Goal: Task Accomplishment & Management: Manage account settings

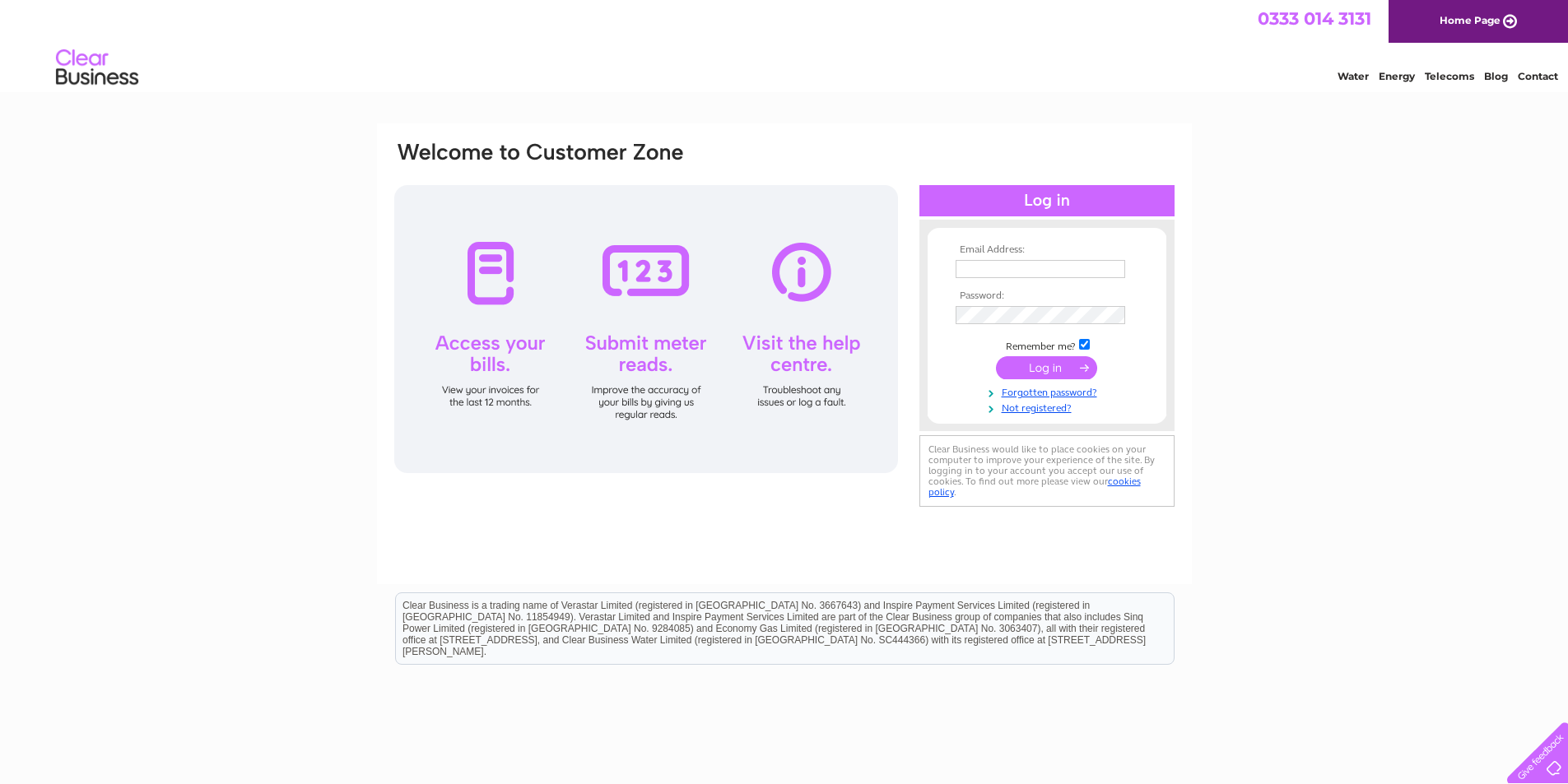
type input "joanleary86@icloud.com"
click at [1033, 366] on input "submit" at bounding box center [1047, 367] width 102 height 23
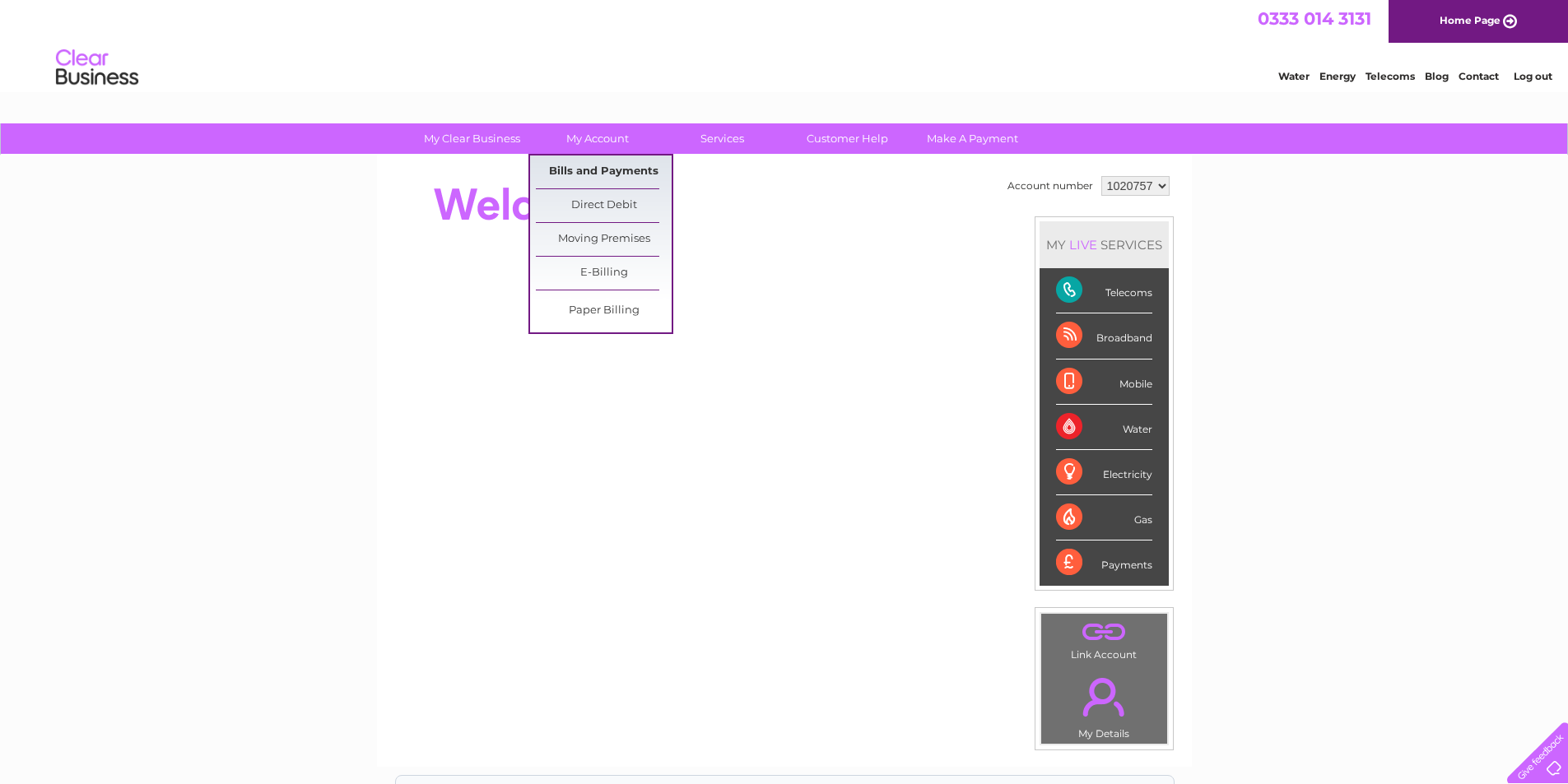
click at [572, 165] on link "Bills and Payments" at bounding box center [604, 172] width 135 height 33
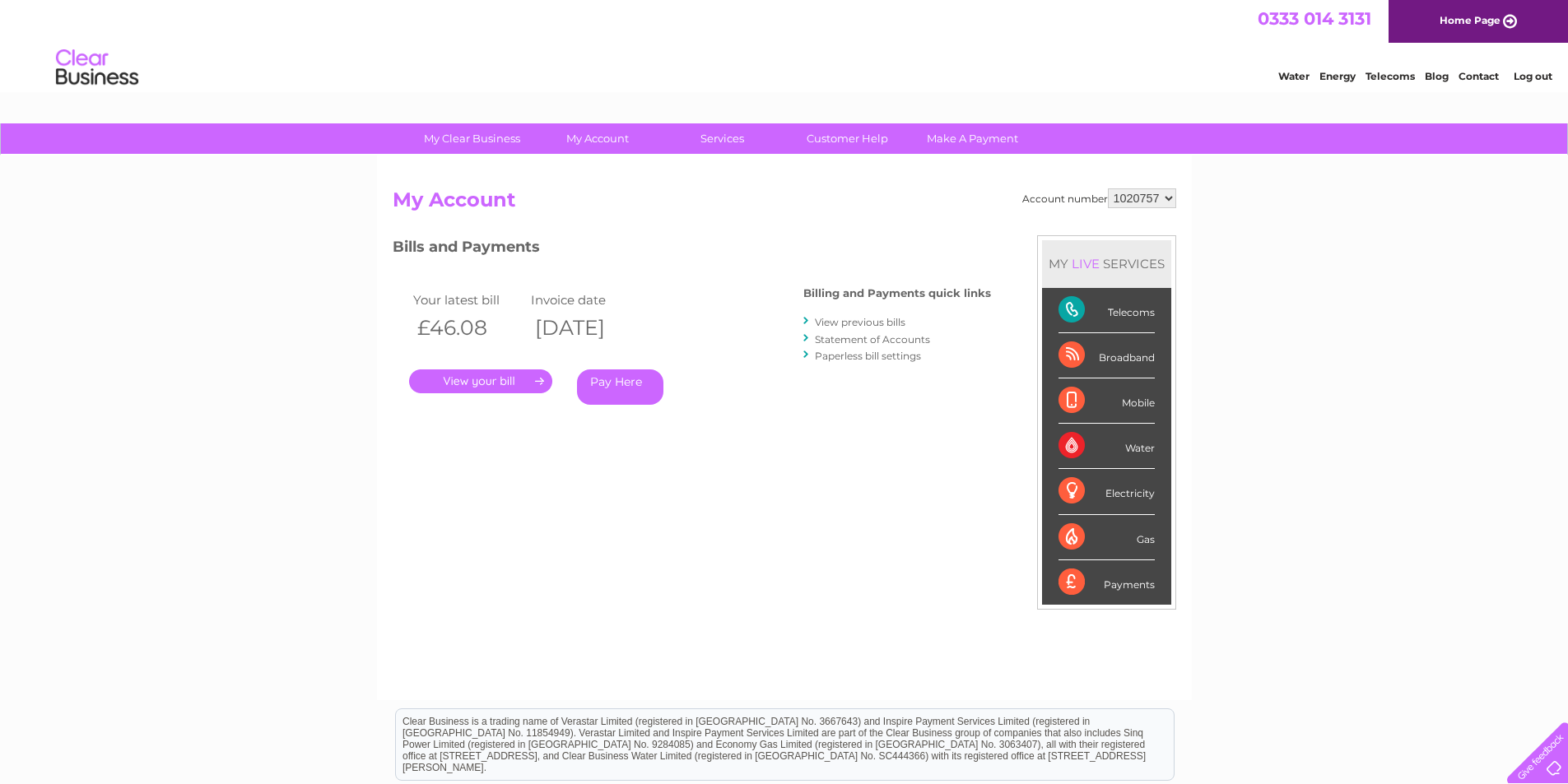
click at [479, 375] on link "." at bounding box center [481, 381] width 143 height 24
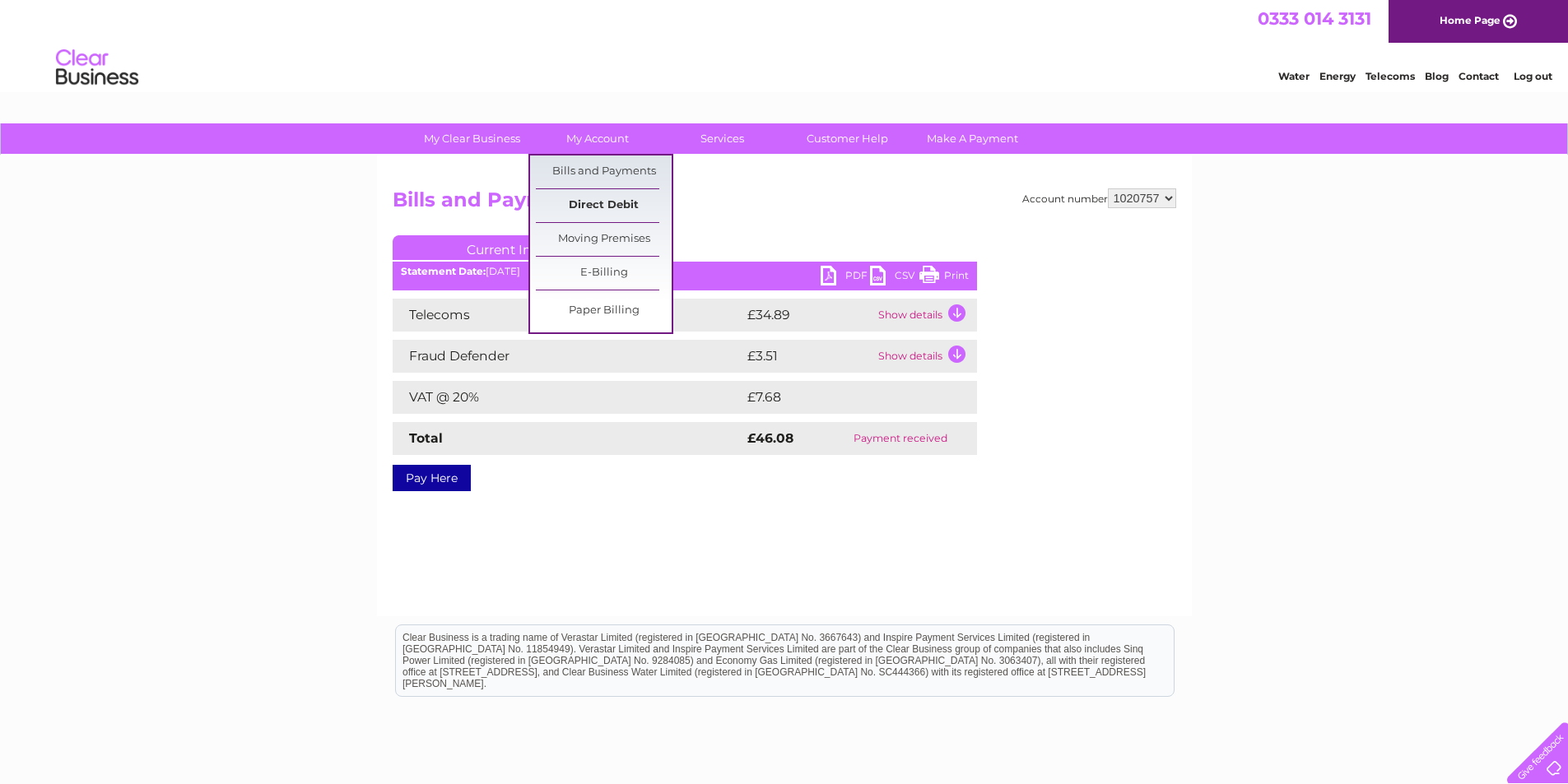
click at [584, 204] on link "Direct Debit" at bounding box center [604, 206] width 135 height 33
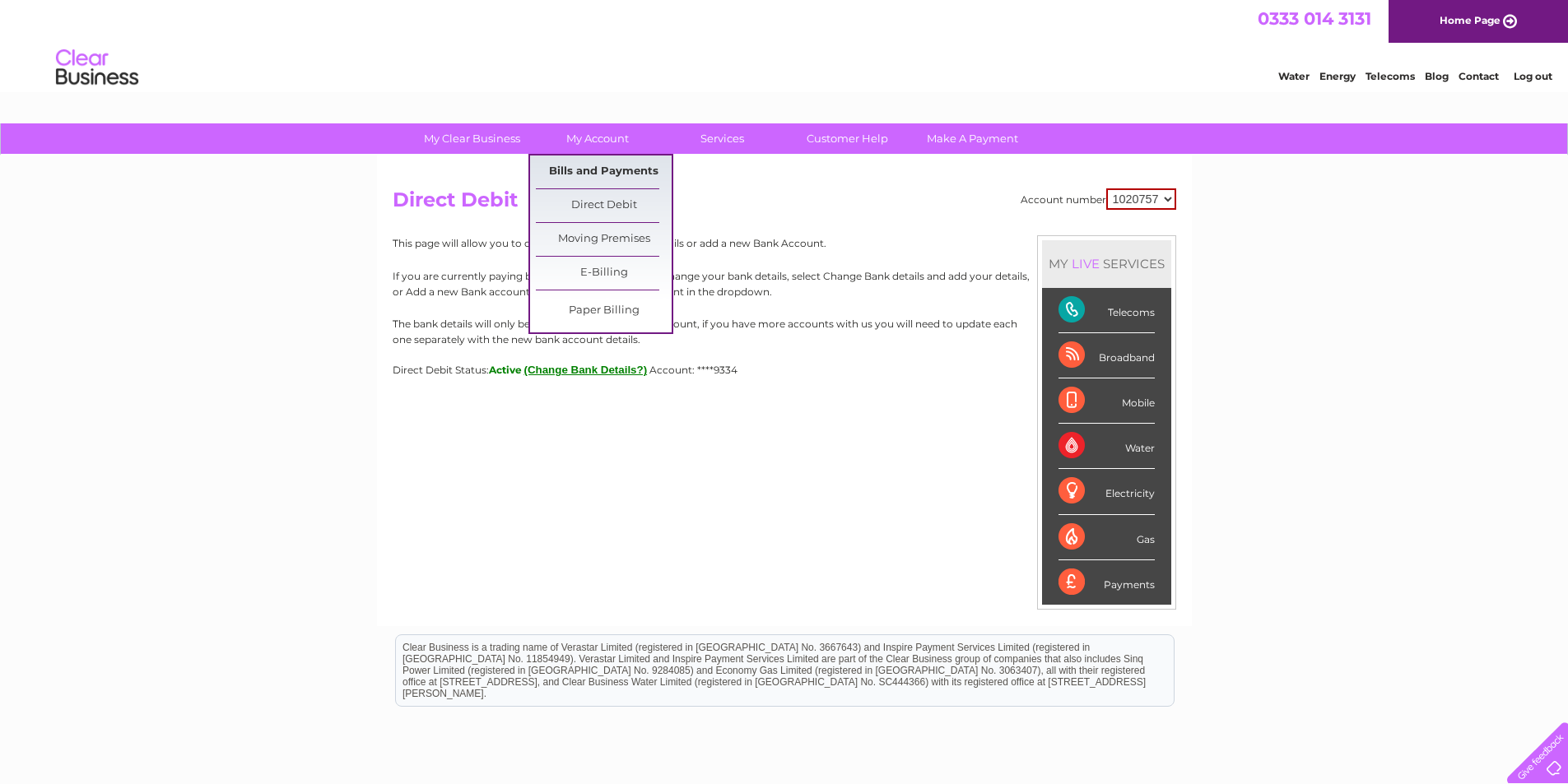
click at [600, 168] on link "Bills and Payments" at bounding box center [604, 172] width 135 height 33
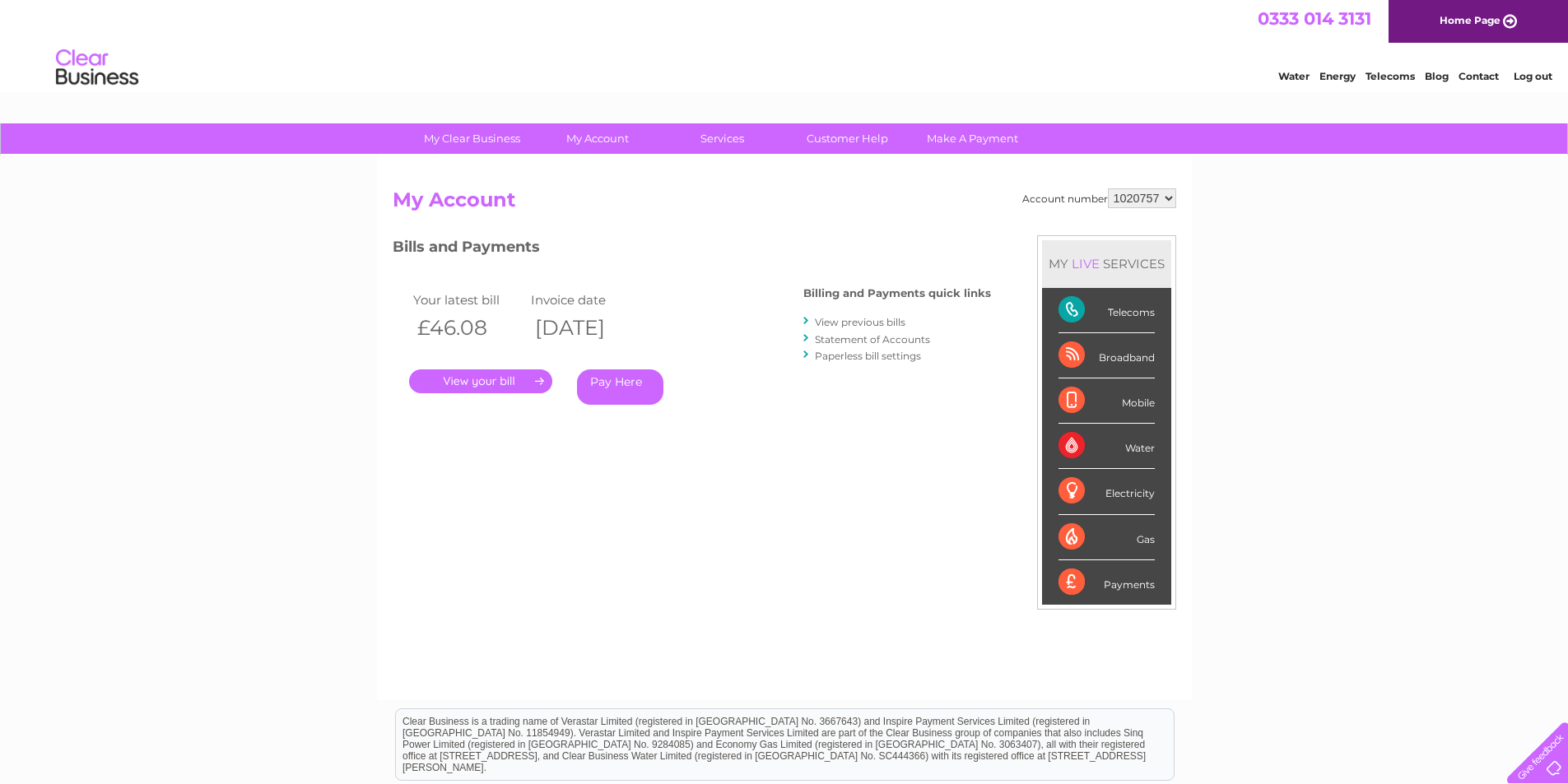
click at [864, 323] on link "View previous bills" at bounding box center [860, 322] width 91 height 13
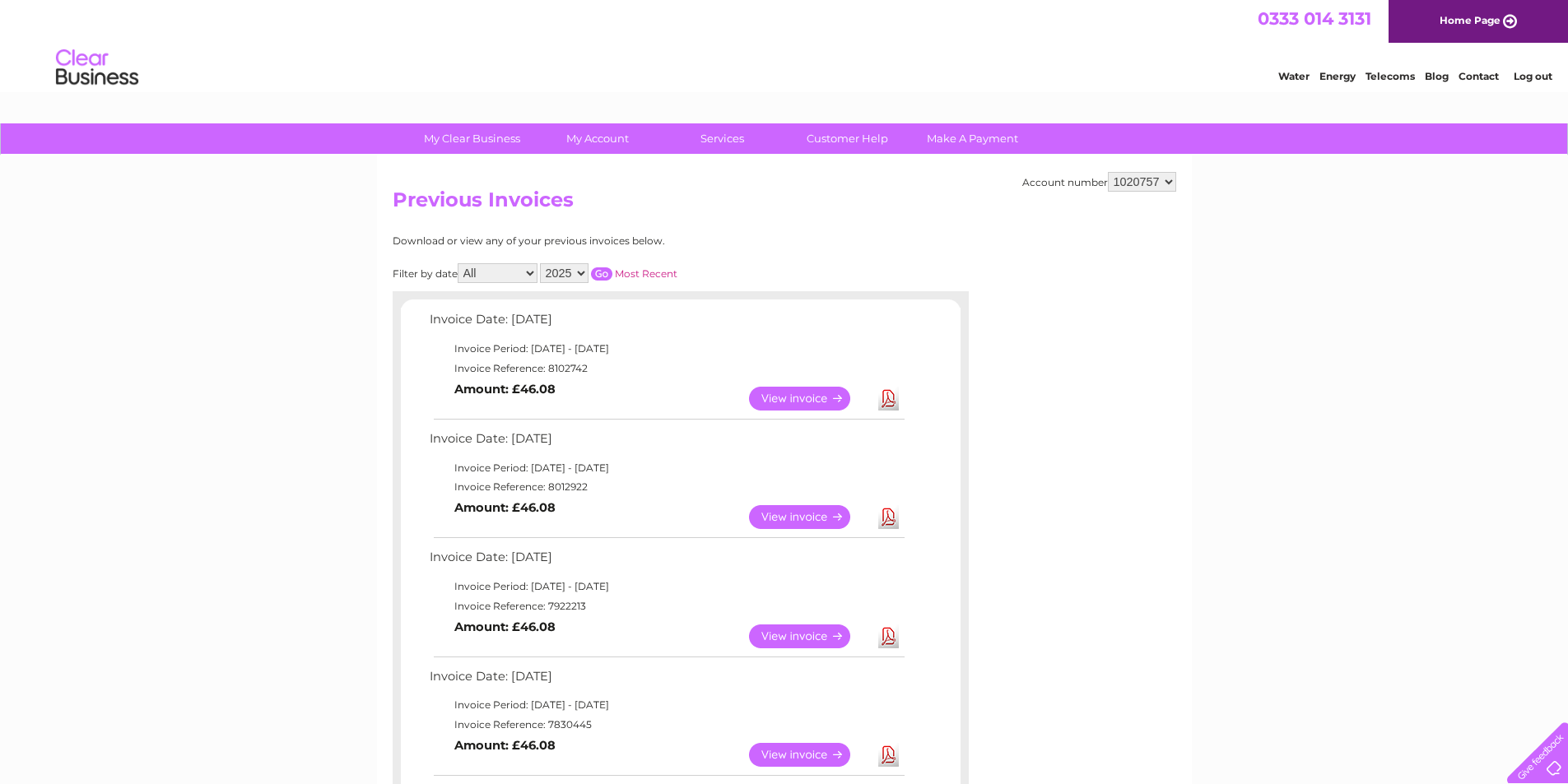
click at [794, 514] on link "View" at bounding box center [809, 516] width 121 height 24
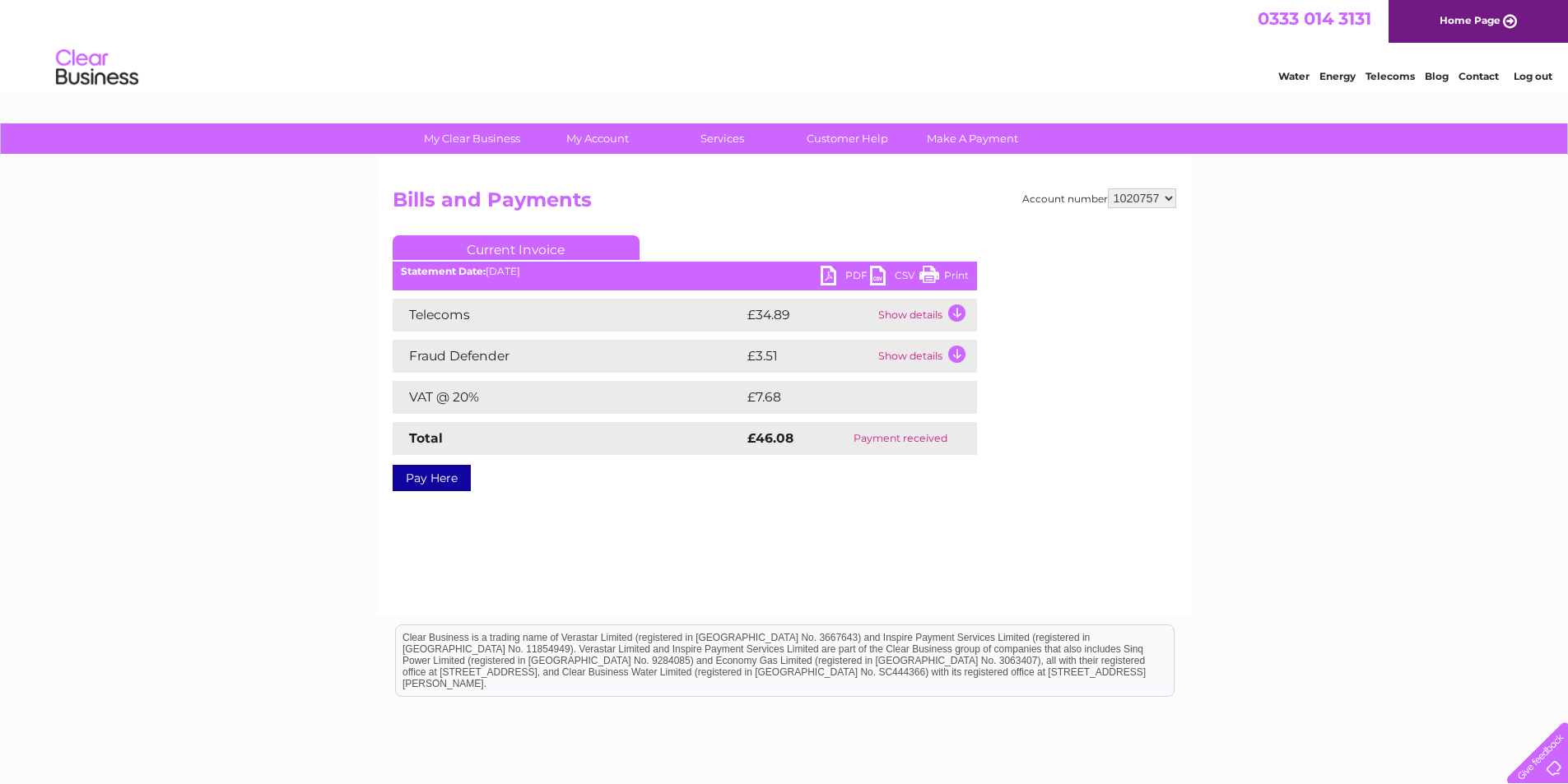
click at [828, 270] on link "PDF" at bounding box center [844, 277] width 49 height 24
click at [910, 311] on td "Show details" at bounding box center [926, 315] width 103 height 33
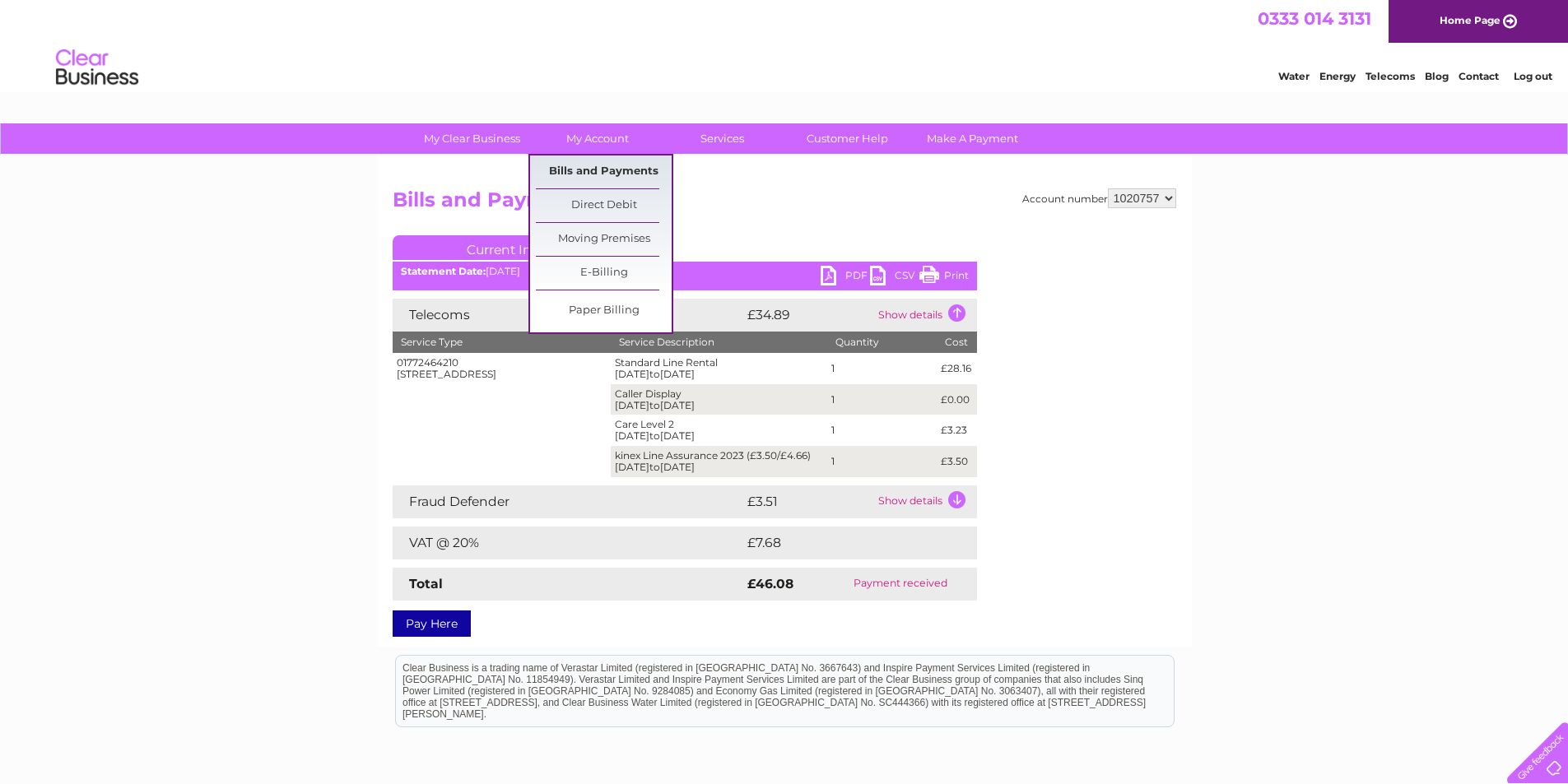
click at [581, 170] on link "Bills and Payments" at bounding box center [604, 172] width 135 height 33
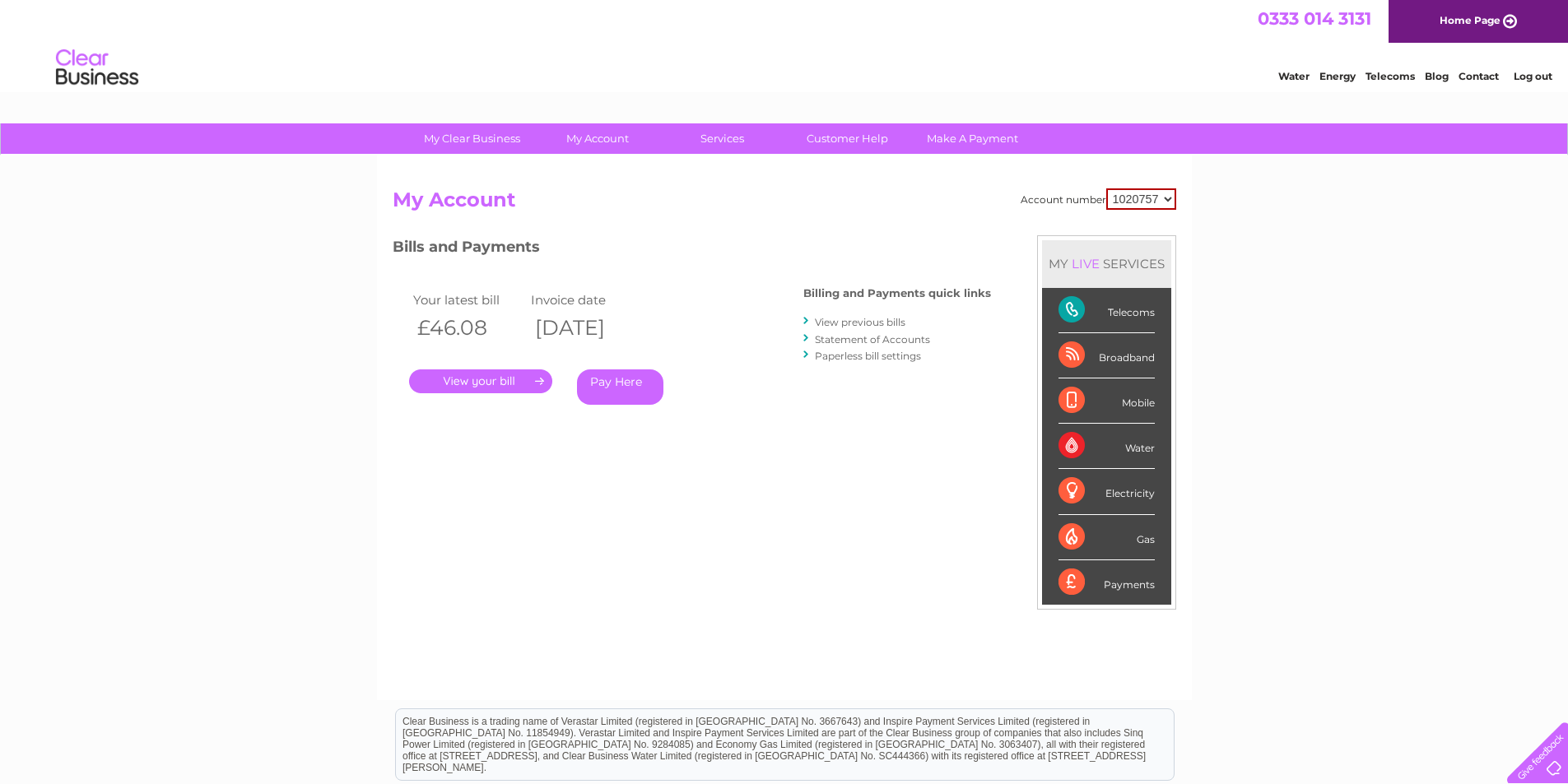
click at [450, 377] on link "." at bounding box center [481, 381] width 143 height 24
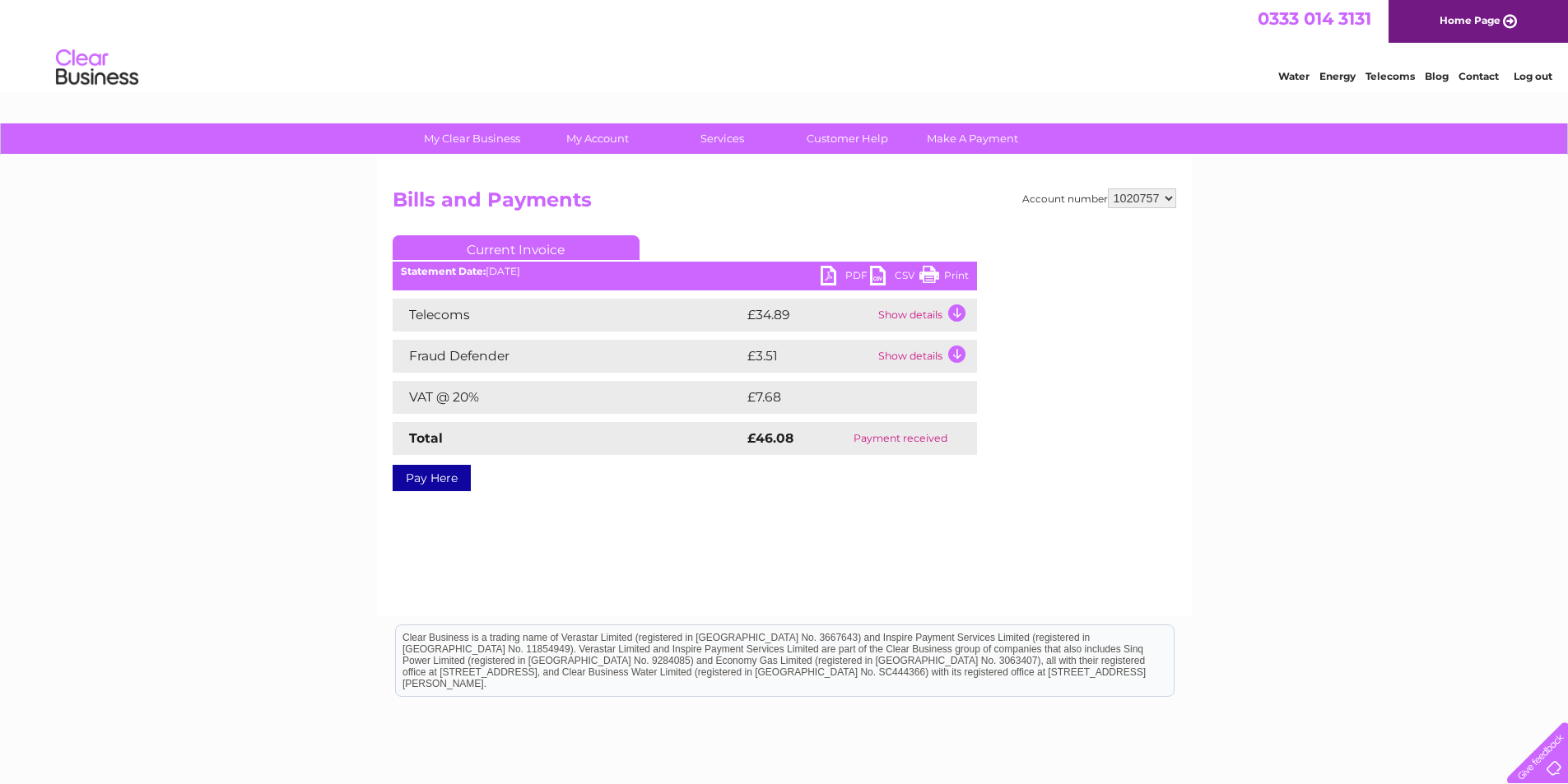
click at [832, 274] on link "PDF" at bounding box center [844, 277] width 49 height 24
click at [897, 313] on td "Show details" at bounding box center [926, 315] width 103 height 33
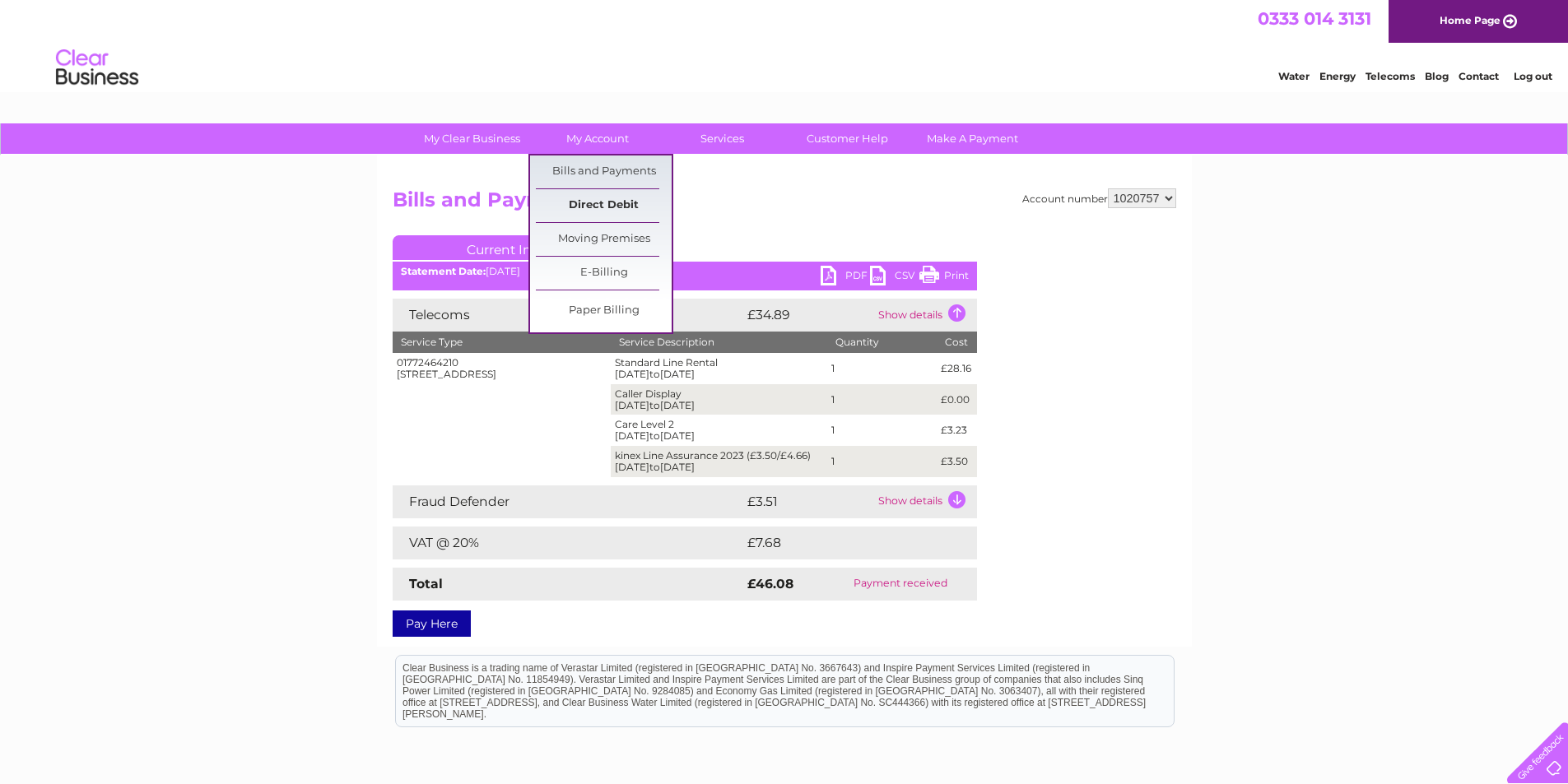
click at [589, 205] on link "Direct Debit" at bounding box center [604, 206] width 135 height 33
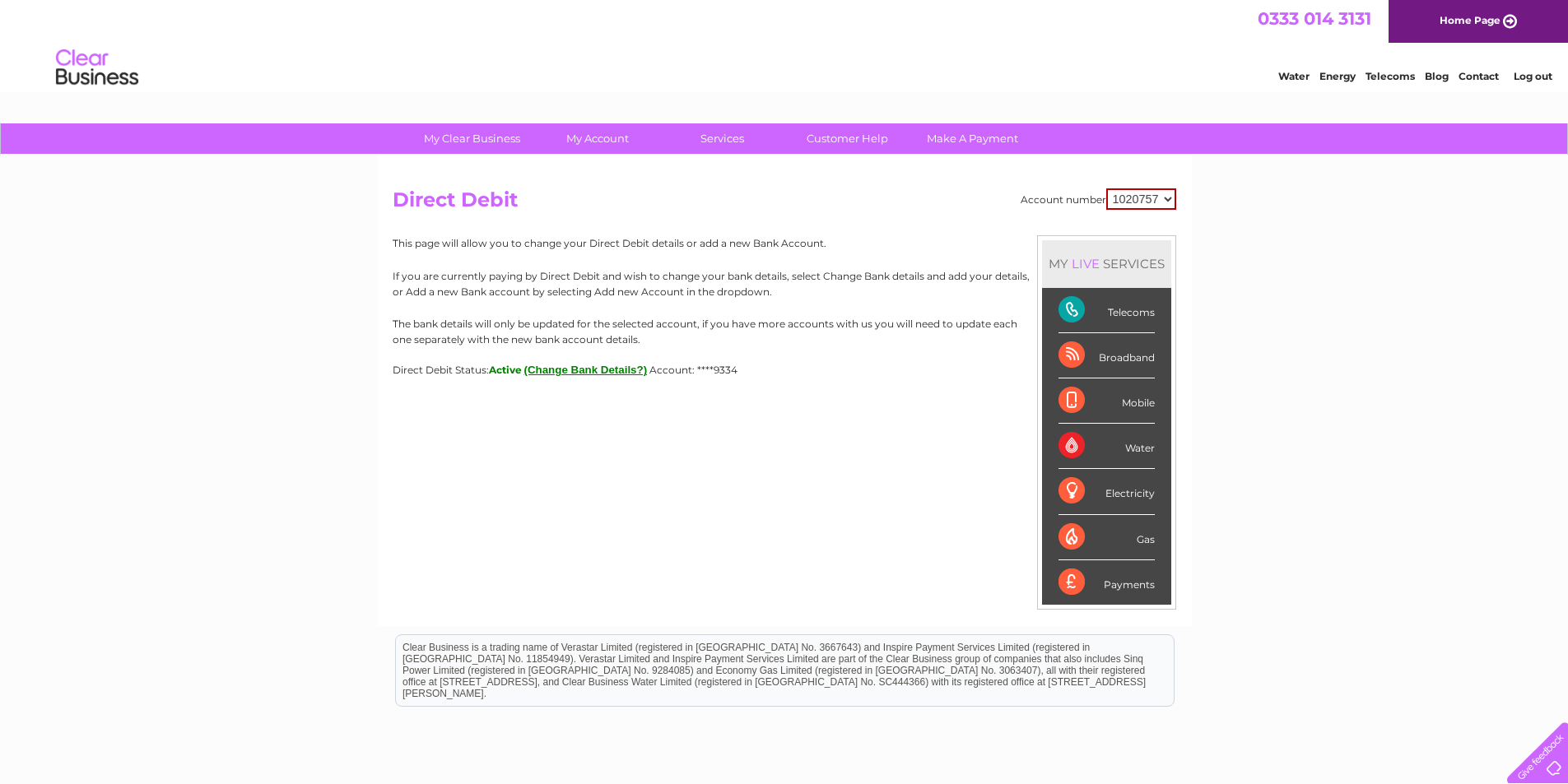
click at [581, 365] on button "(Change Bank Details?)" at bounding box center [586, 369] width 124 height 13
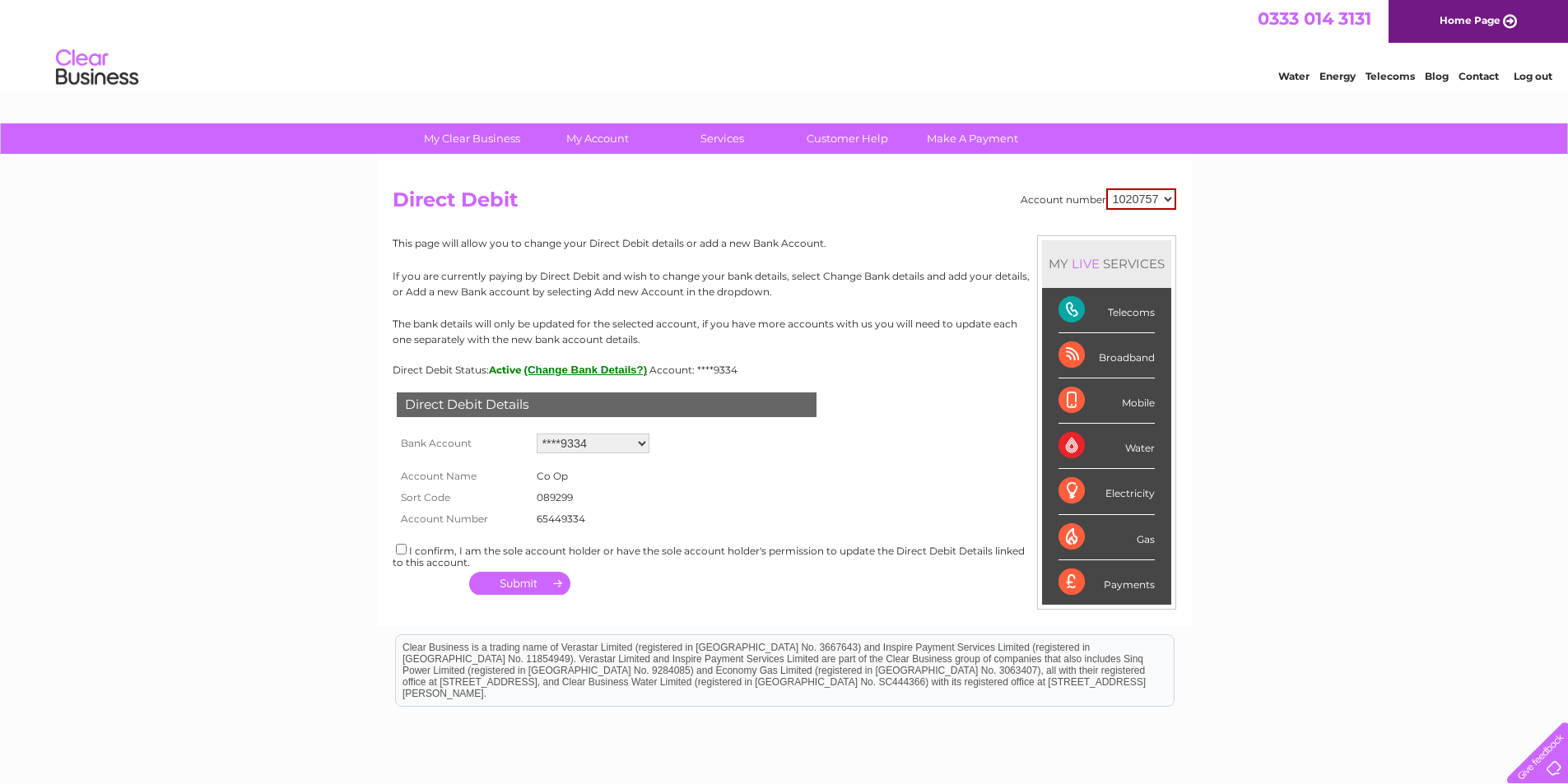
click at [1528, 74] on link "Log out" at bounding box center [1533, 75] width 39 height 13
